Goal: Transaction & Acquisition: Purchase product/service

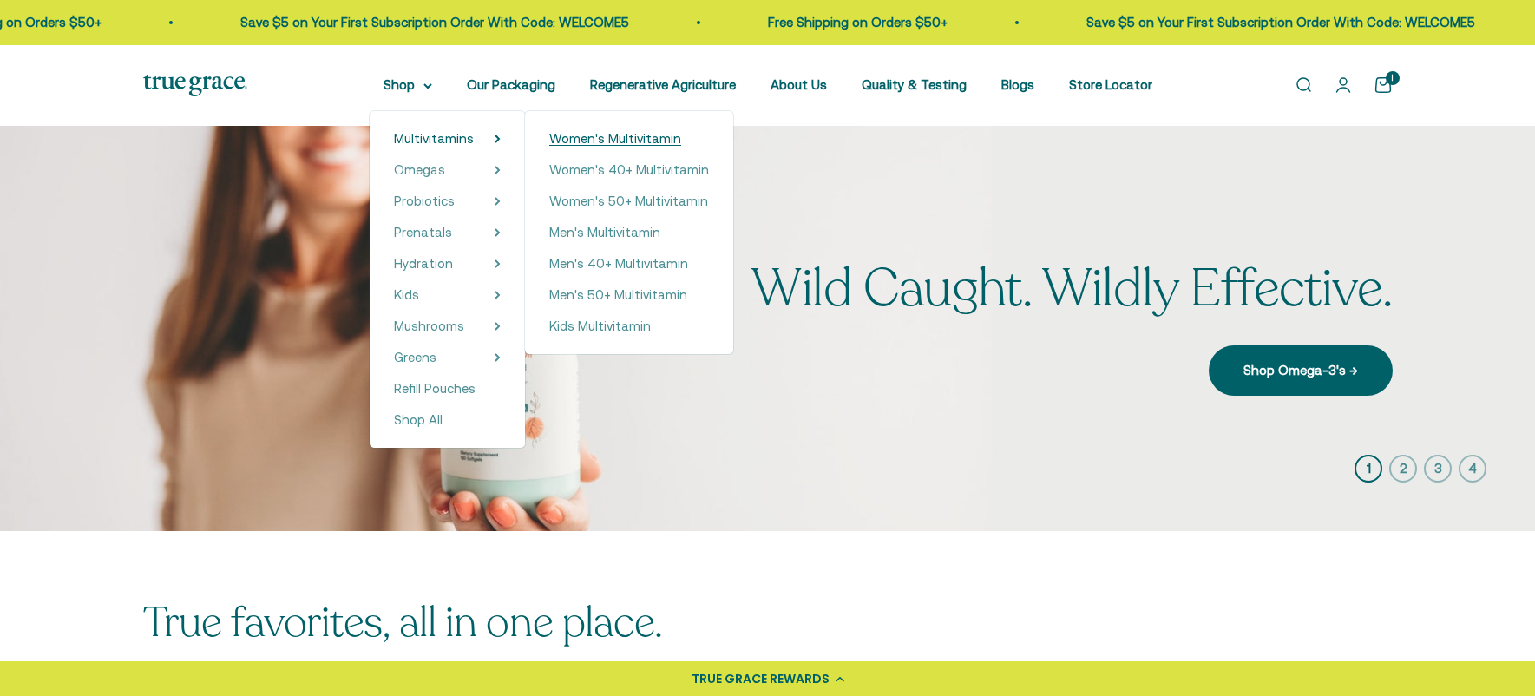
click at [649, 138] on span "Women's Multivitamin" at bounding box center [615, 138] width 132 height 15
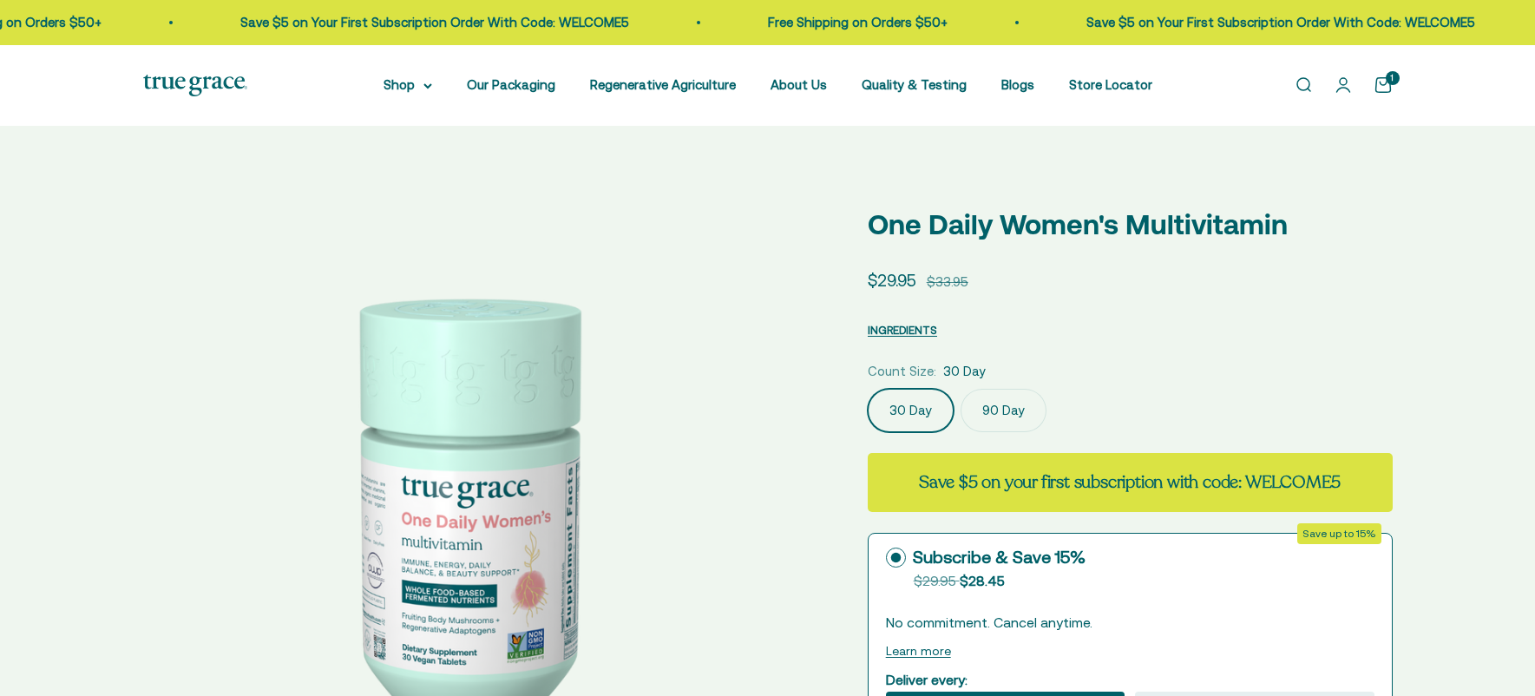
select select "3"
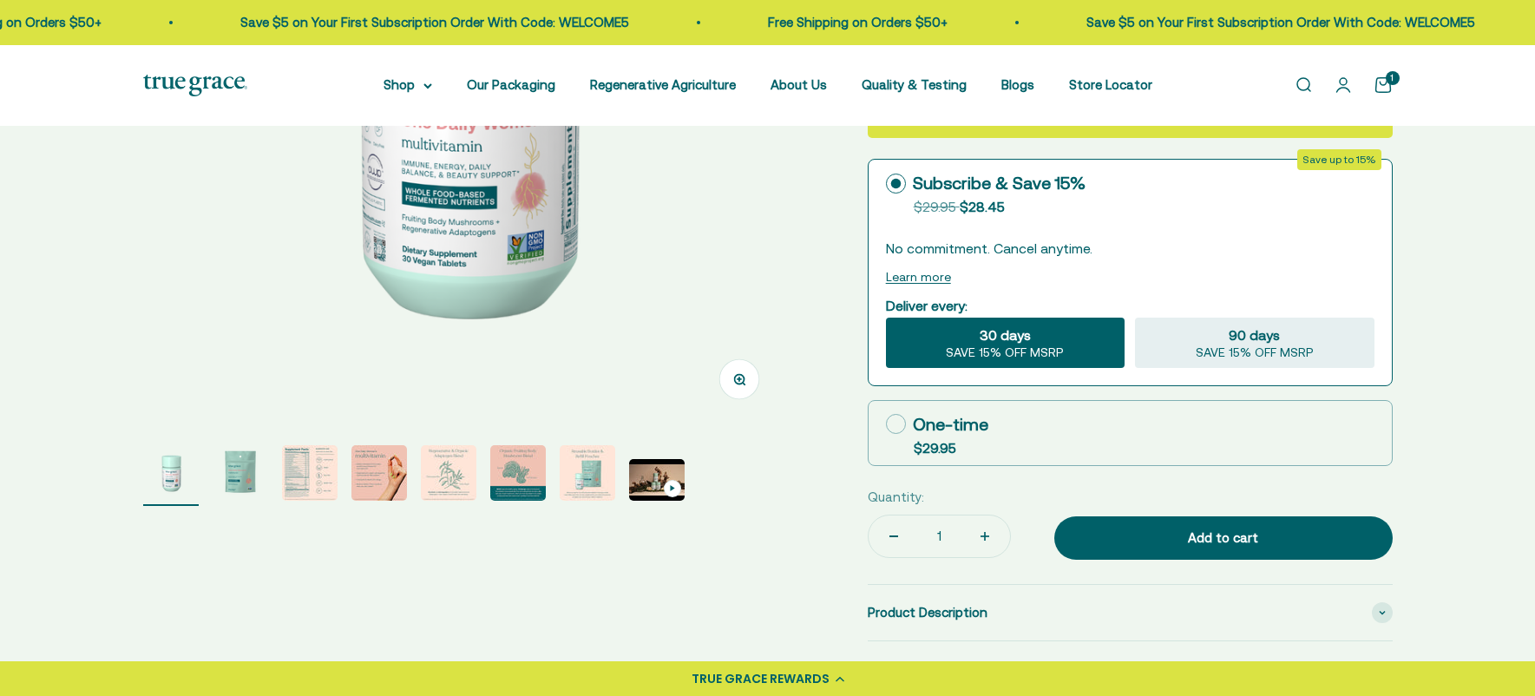
scroll to position [399, 0]
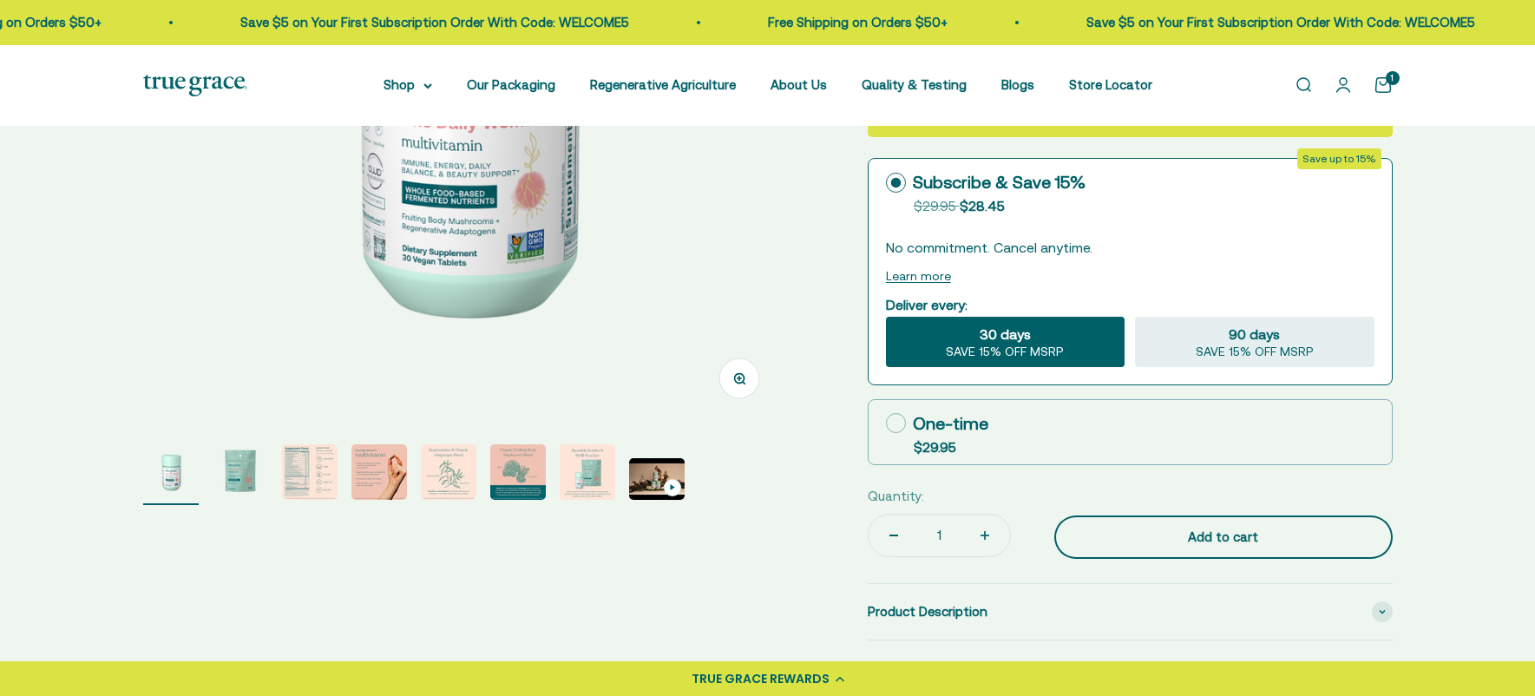
click at [1228, 548] on button "Add to cart" at bounding box center [1223, 536] width 338 height 43
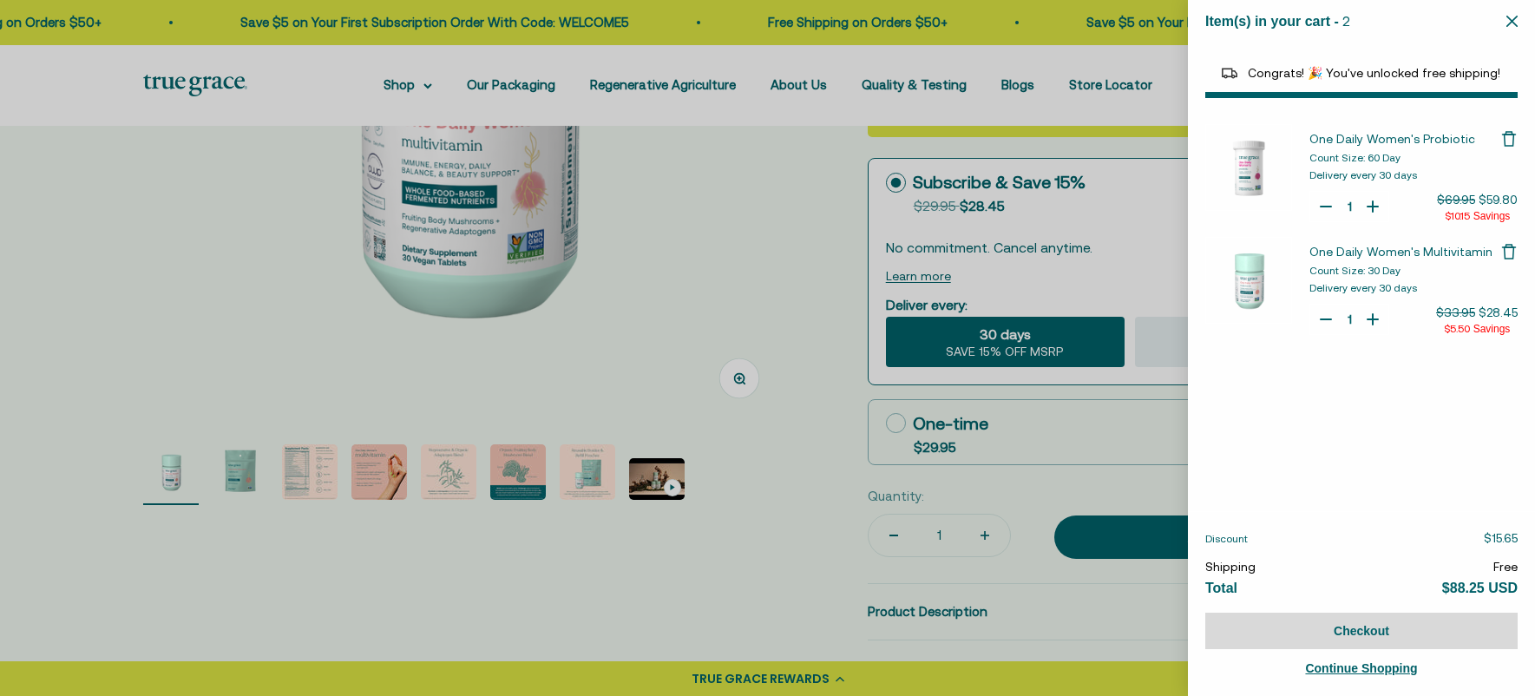
select select "40055698129088"
select select "44878192410838"
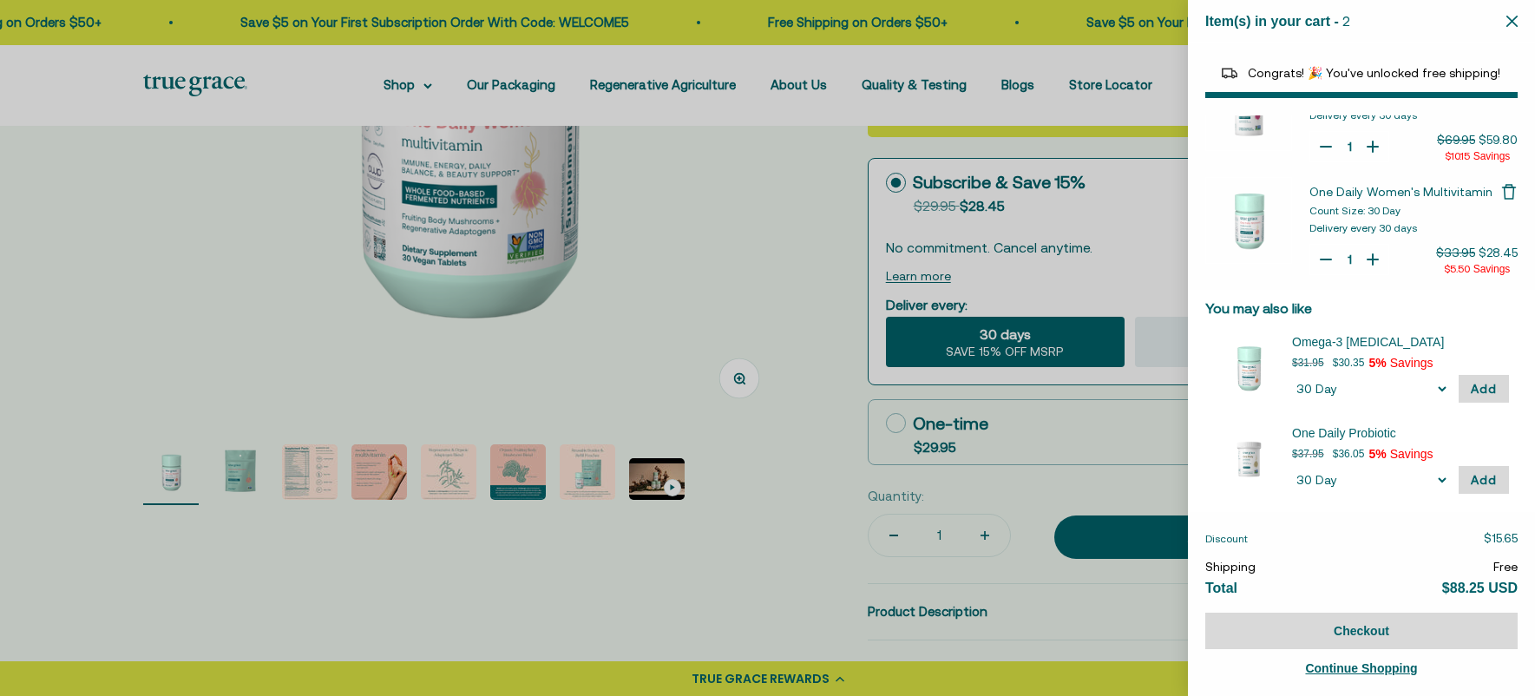
scroll to position [0, 0]
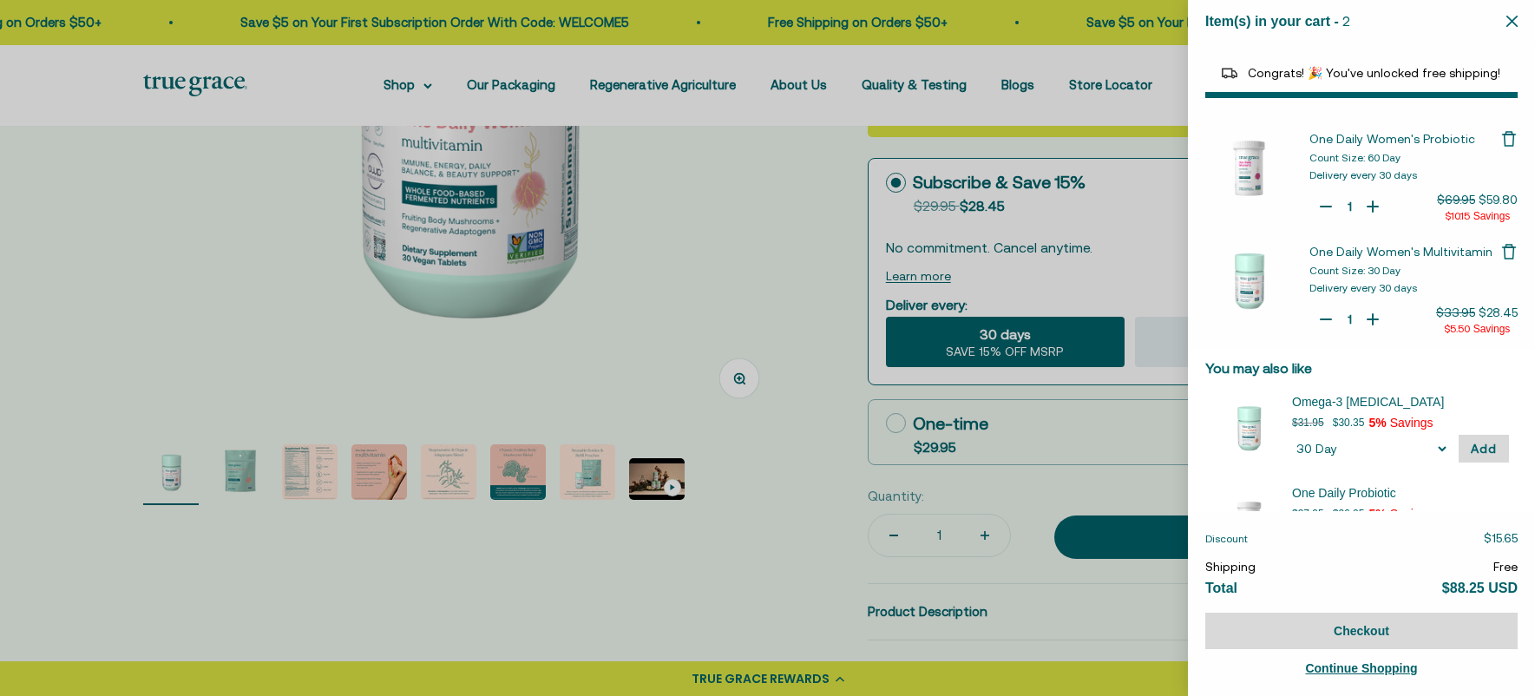
click at [755, 243] on div at bounding box center [767, 348] width 1535 height 696
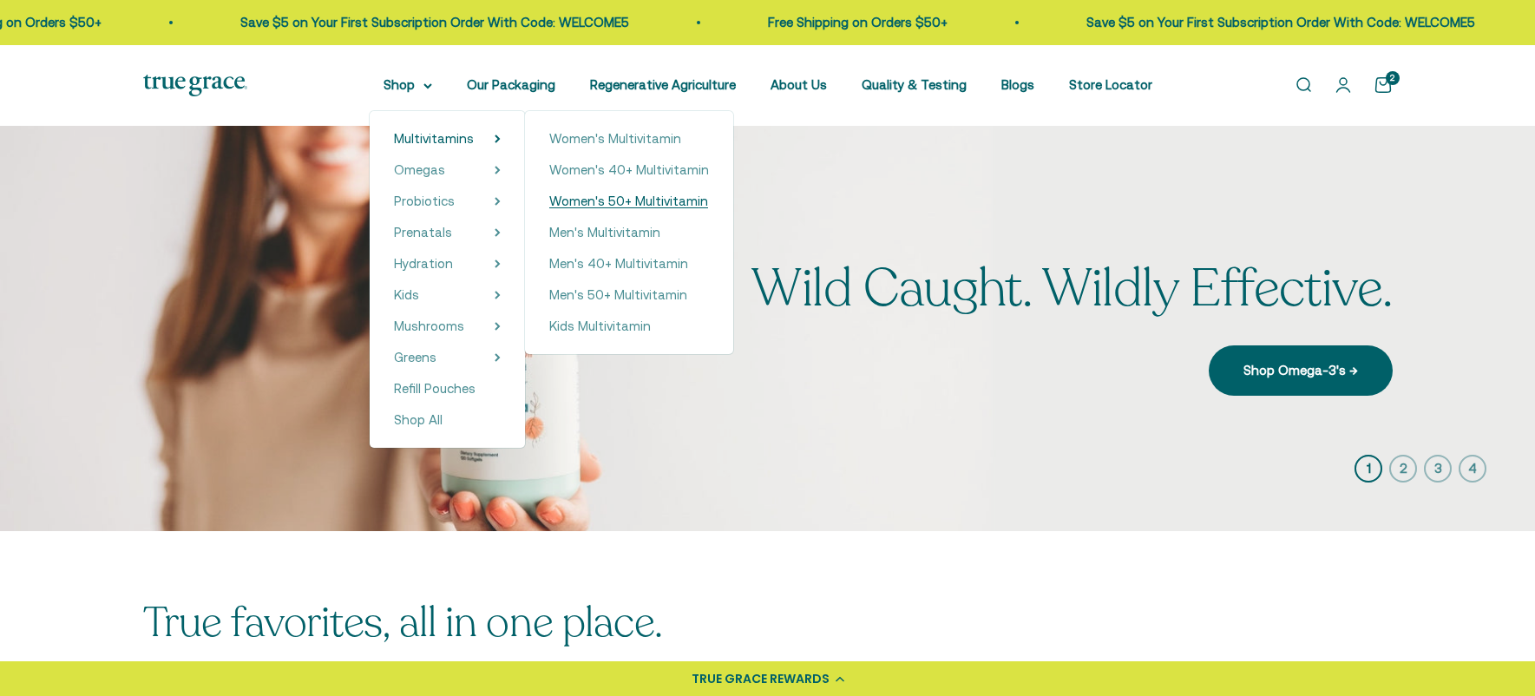
click at [592, 199] on span "Women's 50+ Multivitamin" at bounding box center [628, 201] width 159 height 15
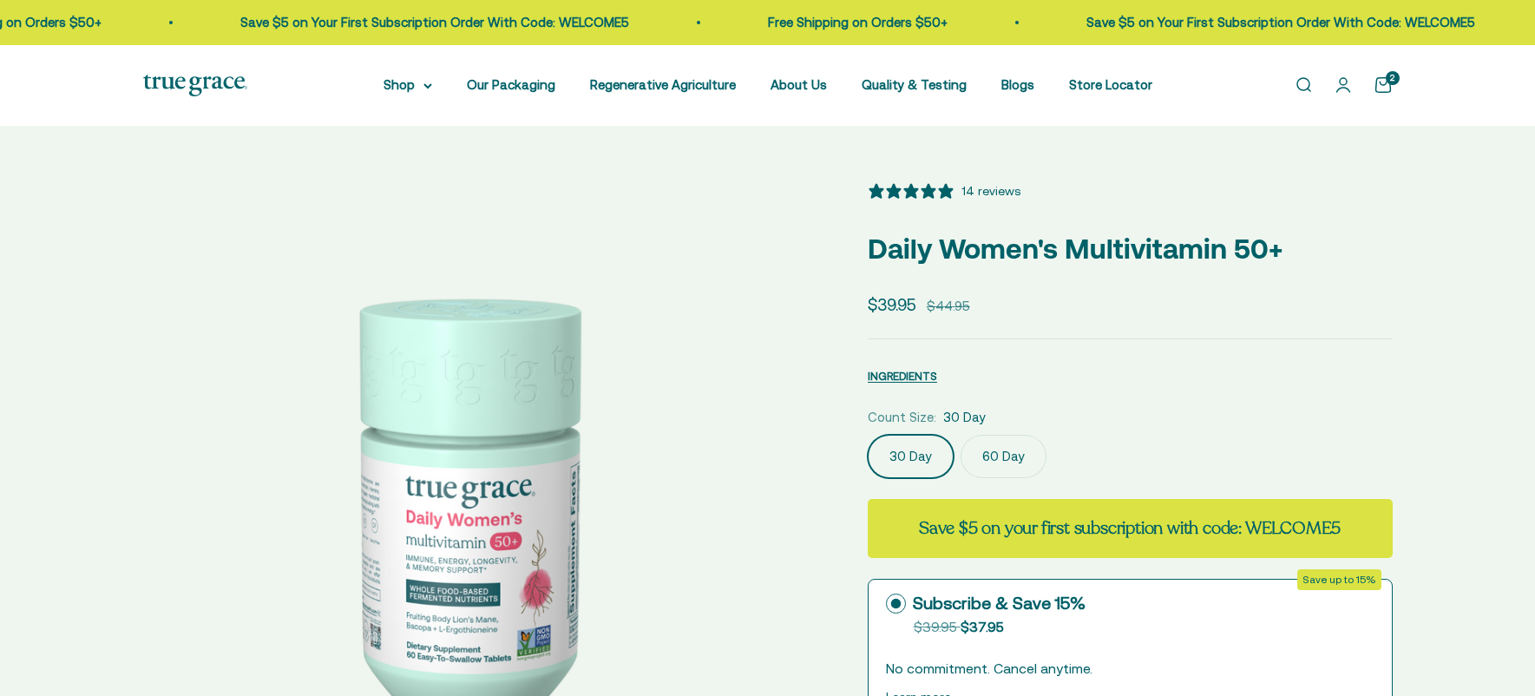
select select "3"
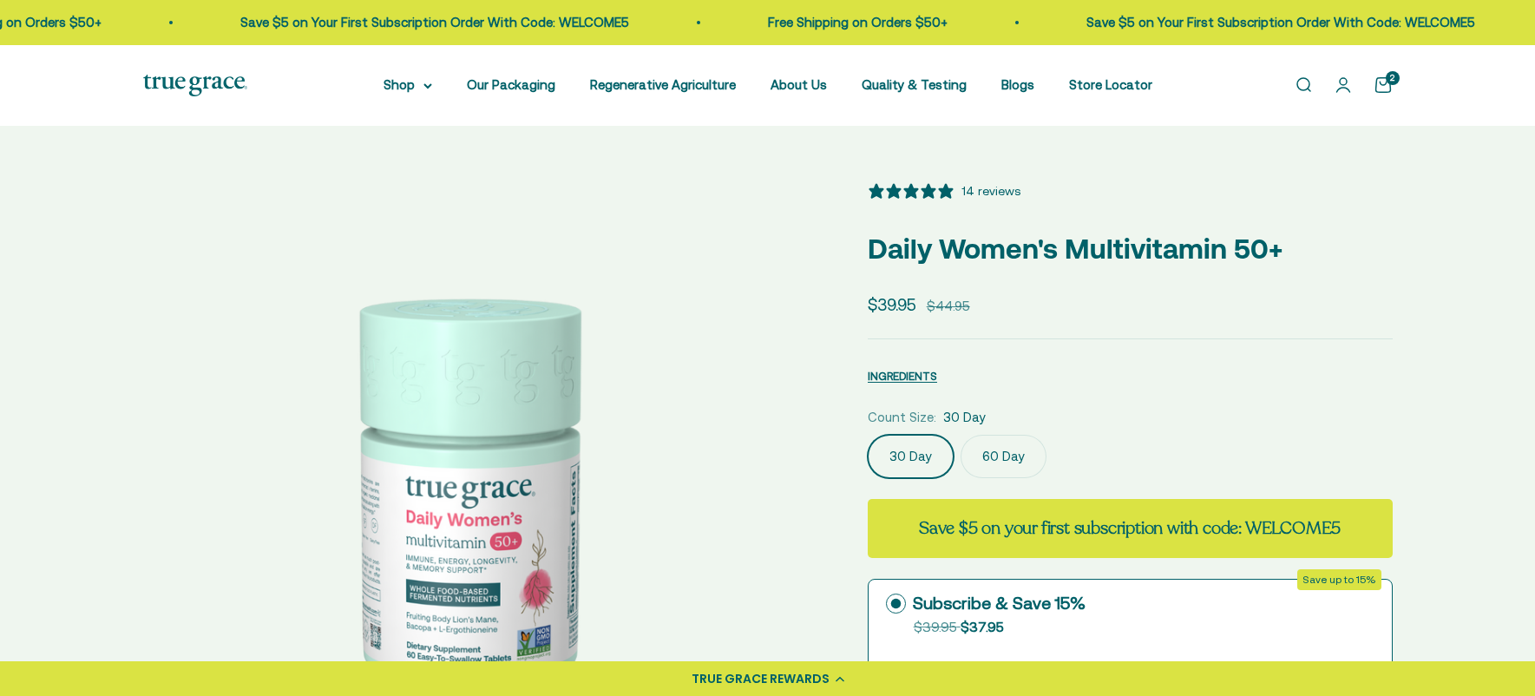
click at [991, 456] on label "60 Day" at bounding box center [1004, 456] width 86 height 43
click at [868, 435] on input "60 Day" at bounding box center [867, 434] width 1 height 1
